Goal: Task Accomplishment & Management: Use online tool/utility

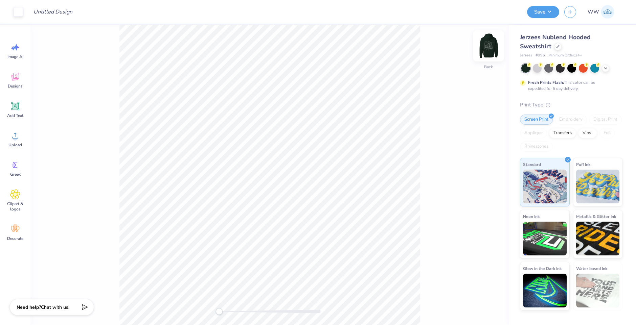
click at [487, 47] on img at bounding box center [488, 45] width 27 height 27
click at [490, 45] on img at bounding box center [488, 45] width 27 height 27
click at [566, 44] on div "Jerzees Nublend Hooded Sweatshirt" at bounding box center [571, 42] width 102 height 18
click at [557, 47] on icon at bounding box center [557, 45] width 3 height 3
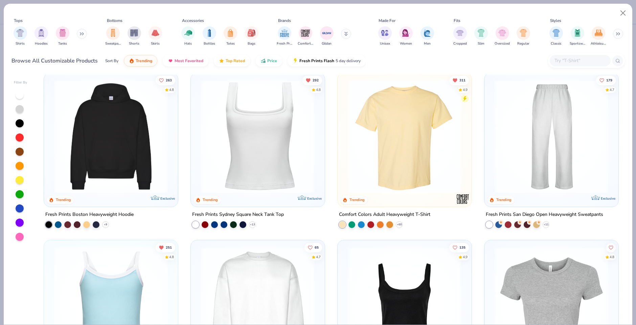
scroll to position [201, 0]
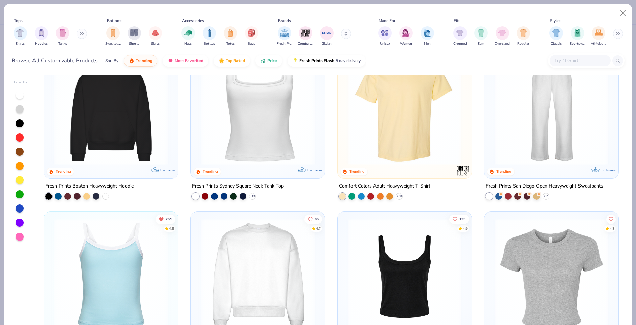
click at [88, 110] on img at bounding box center [111, 108] width 120 height 114
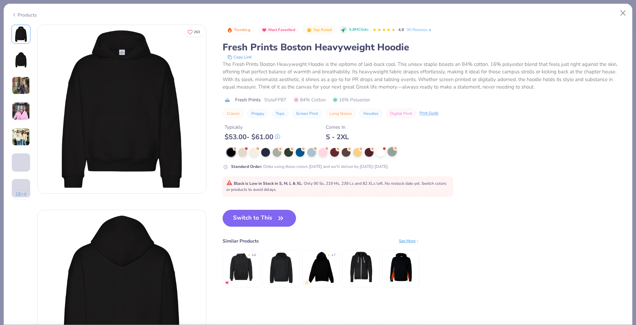
click at [393, 153] on div at bounding box center [392, 151] width 9 height 9
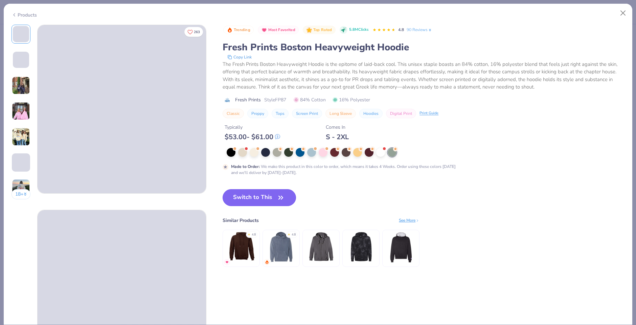
click at [277, 196] on icon "button" at bounding box center [280, 197] width 9 height 9
click at [270, 196] on button "Switch to This" at bounding box center [259, 197] width 73 height 17
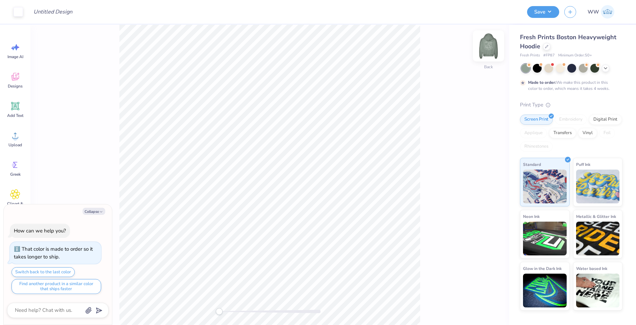
click at [498, 50] on img at bounding box center [488, 45] width 27 height 27
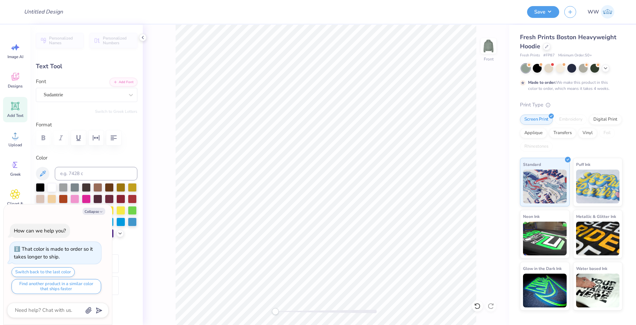
scroll to position [6, 2]
type textarea "x"
type textarea "Alpha Ph"
type textarea "x"
type textarea "Alpha P"
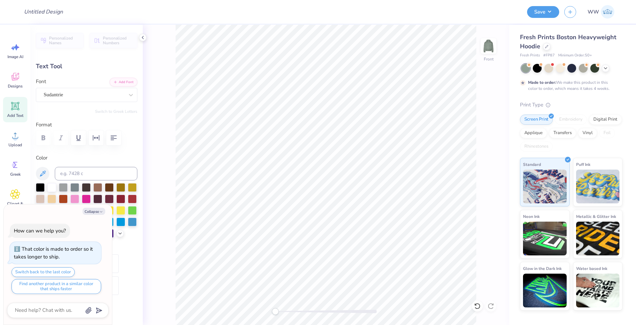
type textarea "x"
type textarea "Alpha"
type textarea "x"
type textarea "Alpha"
type textarea "x"
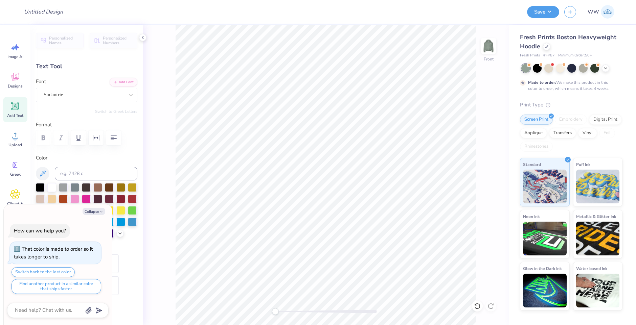
type textarea "Alph"
type textarea "x"
type textarea "Alp"
type textarea "x"
type textarea "Al"
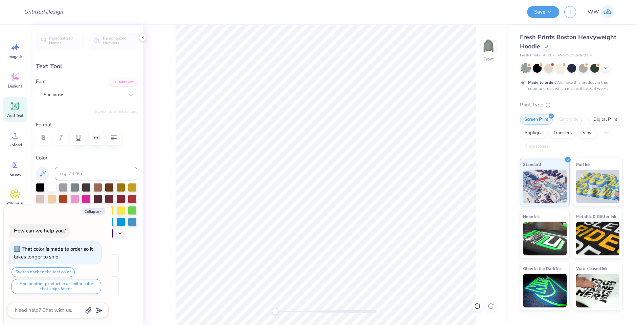
type textarea "x"
type textarea "A"
type textarea "x"
type textarea "A"
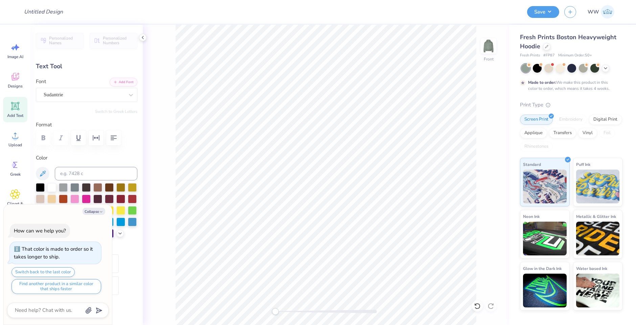
type textarea "x"
type textarea "A"
type textarea "x"
type textarea "A"
type textarea "x"
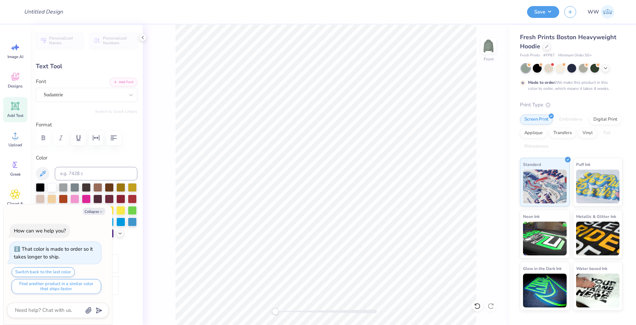
type textarea "A j"
type textarea "x"
type textarea "A"
type textarea "x"
type textarea "Ap"
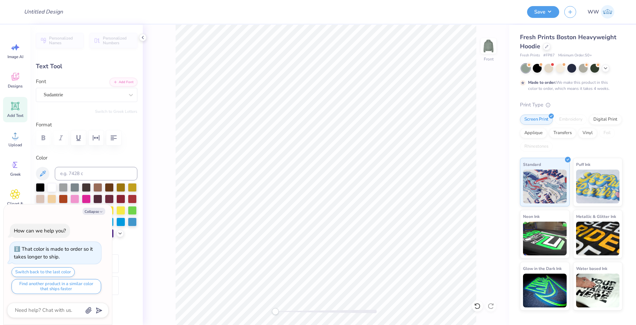
type textarea "x"
type textarea "Apj"
type textarea "x"
type textarea "Apji"
type textarea "x"
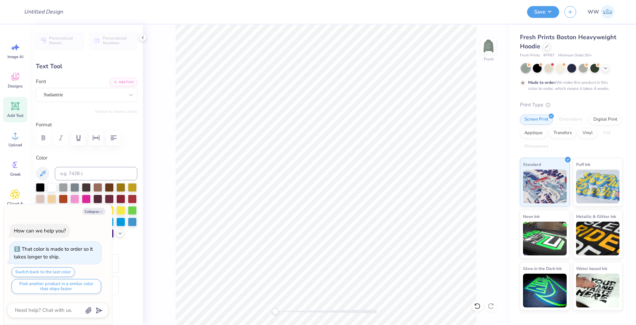
type textarea "Apj"
type textarea "x"
type textarea "Ap"
type textarea "x"
type textarea "A"
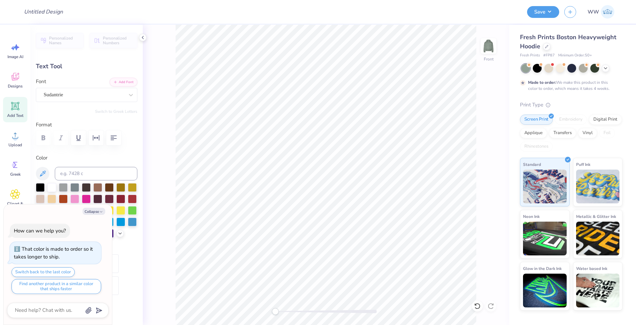
type textarea "x"
type textarea "AP"
type textarea "x"
type textarea "APh"
type textarea "x"
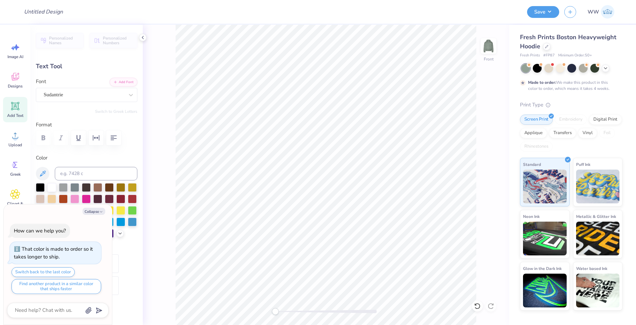
type textarea "APhi"
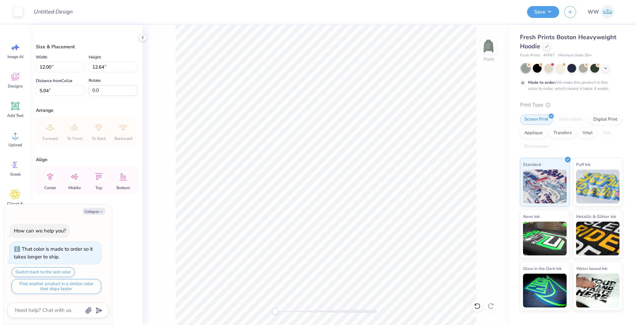
type textarea "x"
type input "13.36"
type input "14.06"
type textarea "x"
type input "5.94"
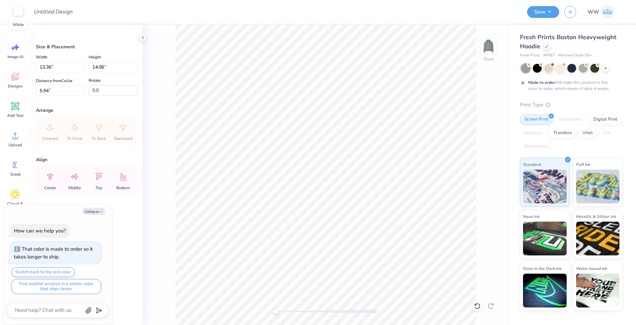
click at [19, 7] on div at bounding box center [18, 10] width 9 height 9
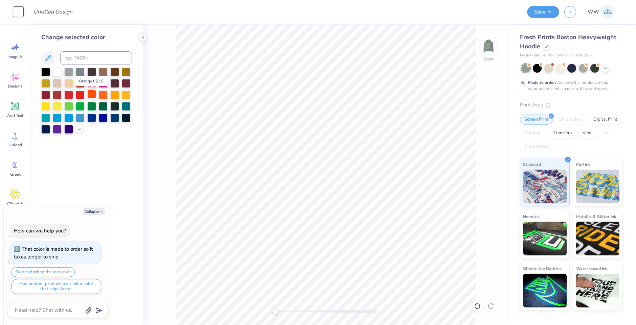
click at [87, 93] on div at bounding box center [91, 94] width 9 height 9
click at [129, 93] on div at bounding box center [126, 94] width 9 height 9
click at [81, 119] on div at bounding box center [80, 117] width 9 height 9
click at [59, 114] on div at bounding box center [57, 117] width 9 height 9
click at [60, 70] on div at bounding box center [57, 71] width 9 height 9
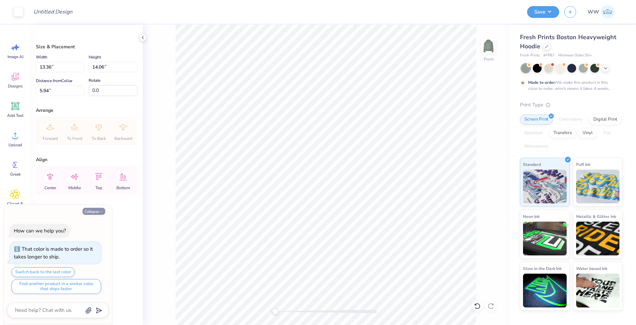
click at [94, 211] on button "Collapse" at bounding box center [94, 211] width 23 height 7
type textarea "x"
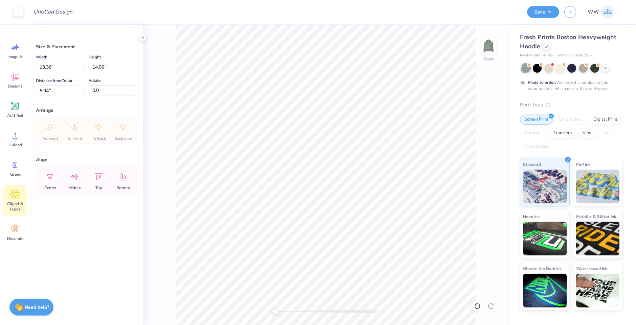
click at [8, 197] on div "Clipart & logos" at bounding box center [15, 200] width 24 height 31
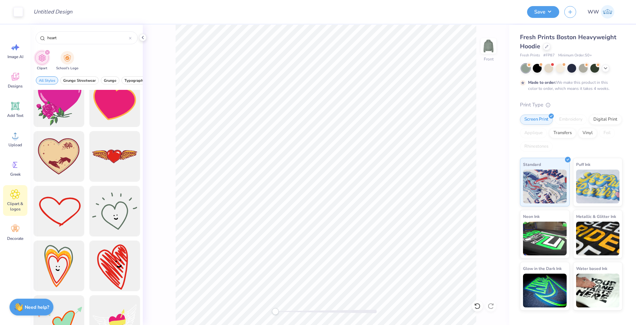
scroll to position [275, 0]
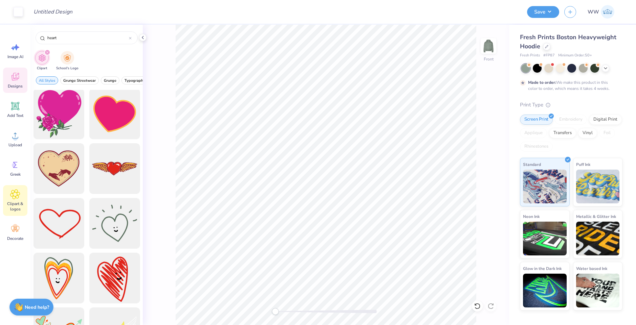
type input "heart"
click at [20, 82] on div "Designs" at bounding box center [15, 80] width 24 height 25
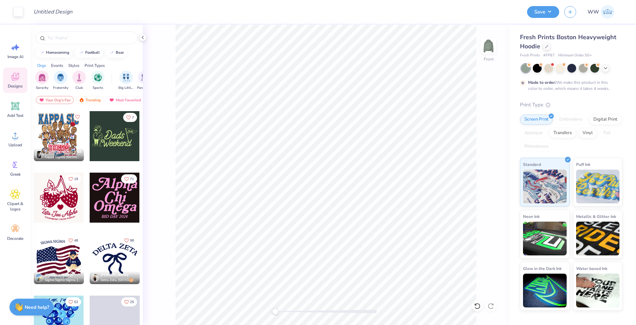
scroll to position [163, 0]
